Goal: Task Accomplishment & Management: Use online tool/utility

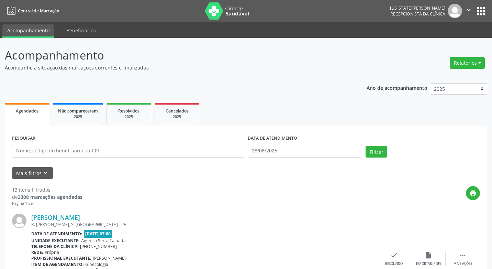
click at [476, 63] on button "Relatórios" at bounding box center [466, 63] width 35 height 12
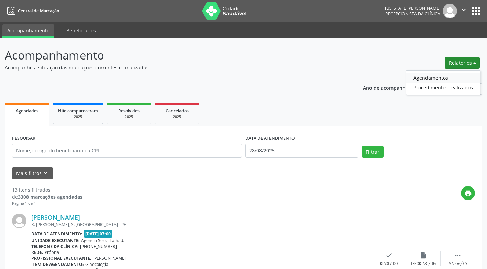
click at [449, 76] on link "Agendamentos" at bounding box center [443, 78] width 74 height 10
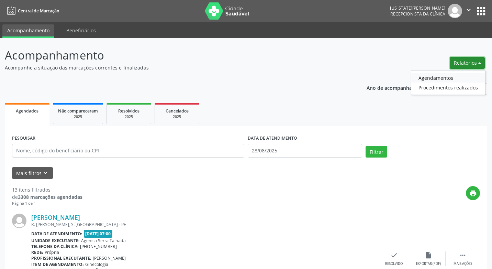
select select "7"
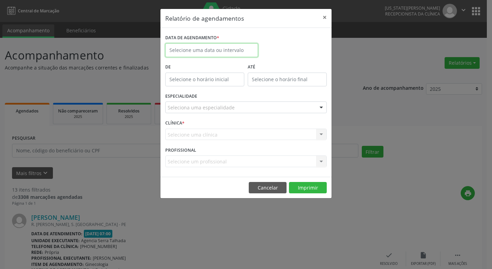
click at [217, 47] on input "text" at bounding box center [211, 50] width 93 height 14
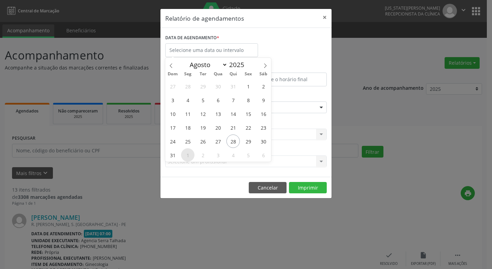
click at [187, 156] on span "1" at bounding box center [187, 154] width 13 height 13
type input "[DATE]"
click at [187, 156] on span "1" at bounding box center [187, 154] width 13 height 13
click at [187, 156] on div "Selecione um profissional Nenhum resultado encontrado para: " " Não há nenhuma …" at bounding box center [245, 161] width 161 height 12
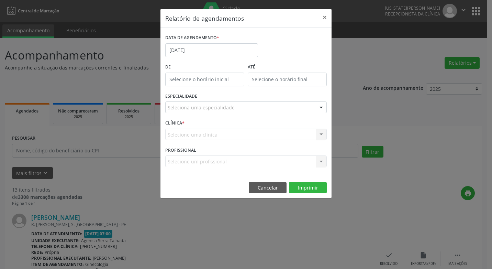
click at [323, 108] on div at bounding box center [321, 108] width 10 height 12
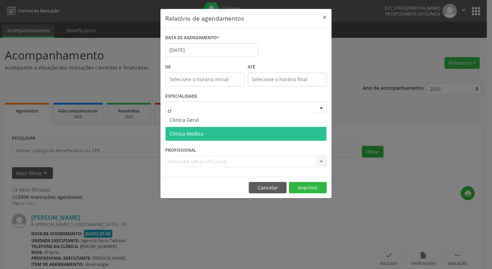
type input "cli"
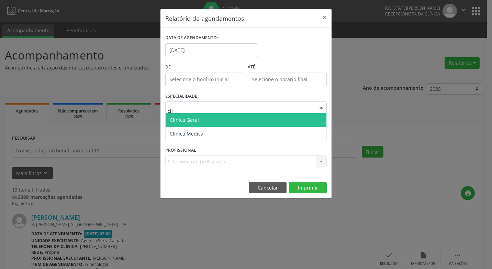
click at [218, 121] on span "Clinica Geral" at bounding box center [245, 120] width 161 height 14
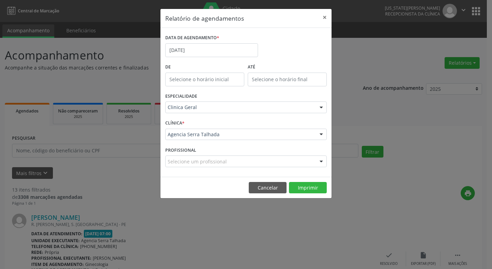
click at [321, 160] on div at bounding box center [321, 162] width 10 height 12
click at [308, 186] on button "Imprimir" at bounding box center [308, 188] width 38 height 12
click at [199, 49] on input "[DATE]" at bounding box center [211, 50] width 93 height 14
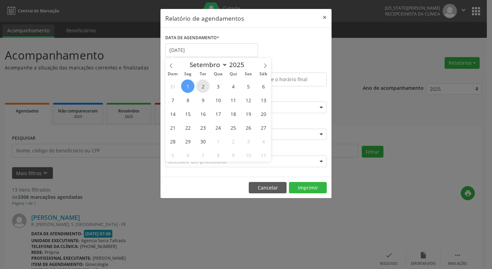
click at [200, 85] on span "2" at bounding box center [202, 85] width 13 height 13
type input "[DATE]"
click at [200, 85] on span "2" at bounding box center [202, 85] width 13 height 13
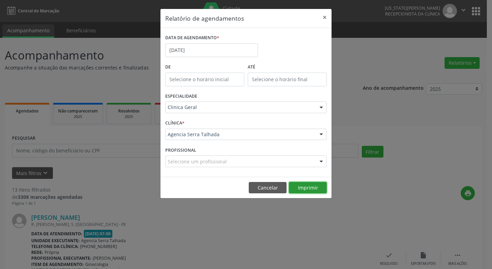
click at [311, 187] on button "Imprimir" at bounding box center [308, 188] width 38 height 12
